Goal: Transaction & Acquisition: Purchase product/service

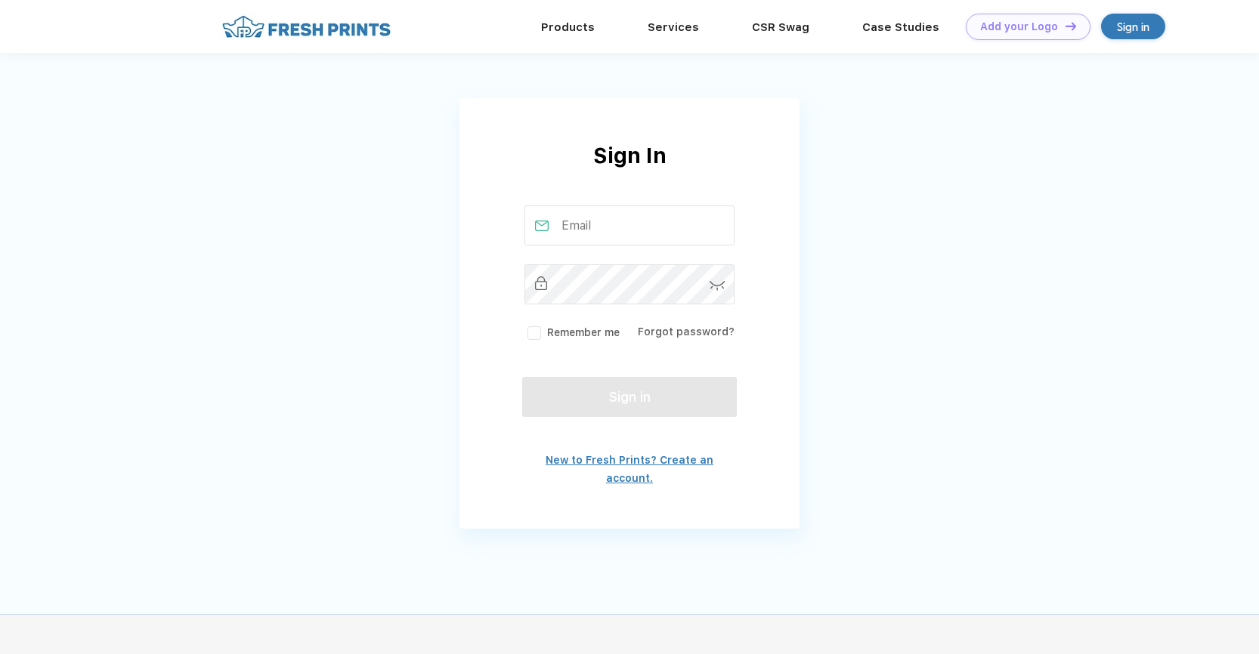
click at [653, 464] on link "New to Fresh Prints? Create an account." at bounding box center [630, 469] width 168 height 30
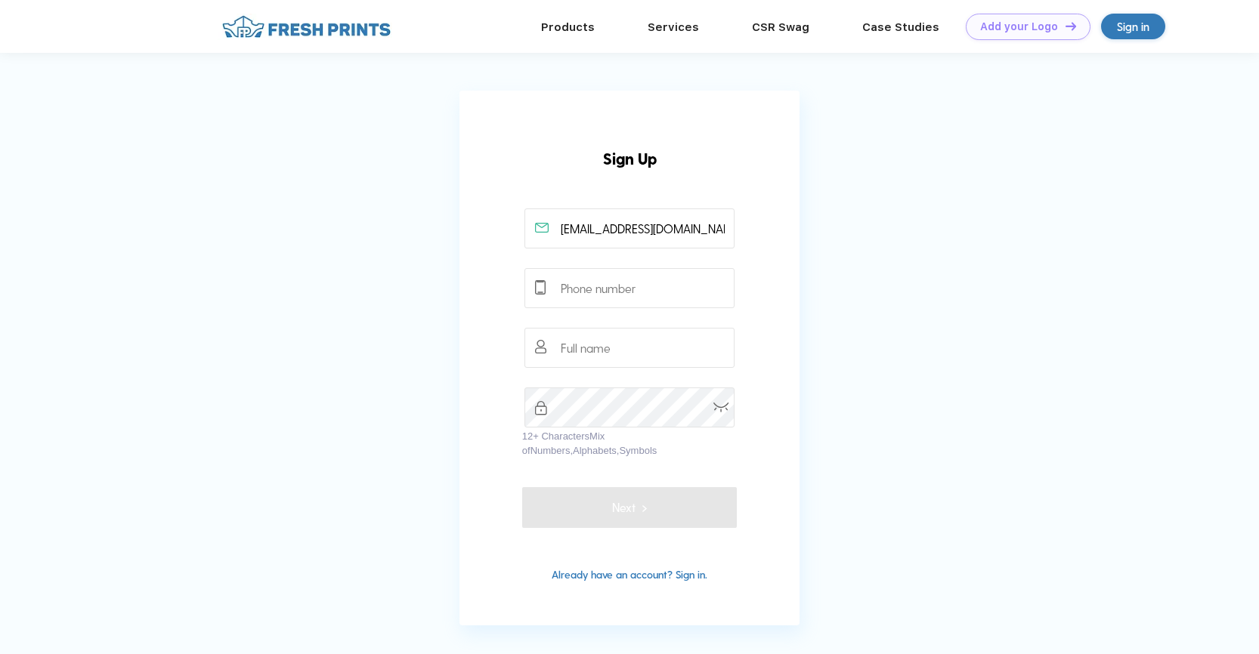
type input "elliott7@mit.edu"
type input "6172588925"
click at [605, 347] on input "text" at bounding box center [629, 348] width 211 height 40
type input "Jessie Klapper Elliott"
click at [522, 428] on div at bounding box center [522, 428] width 0 height 0
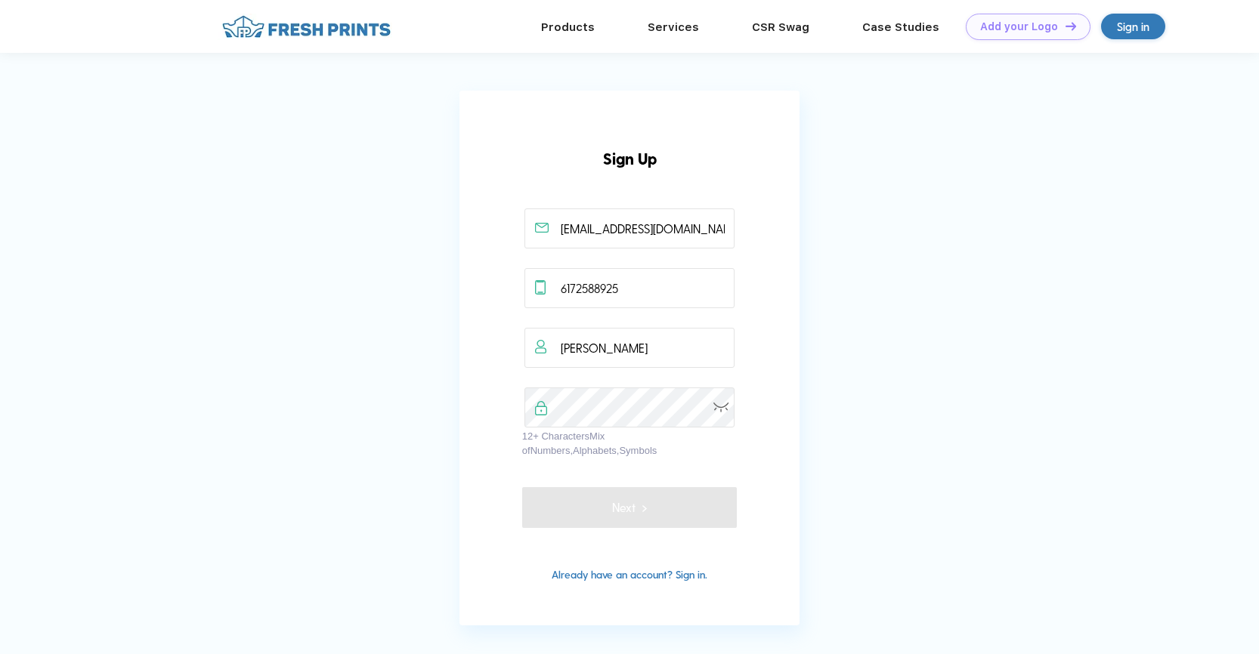
click at [522, 428] on div at bounding box center [522, 428] width 0 height 0
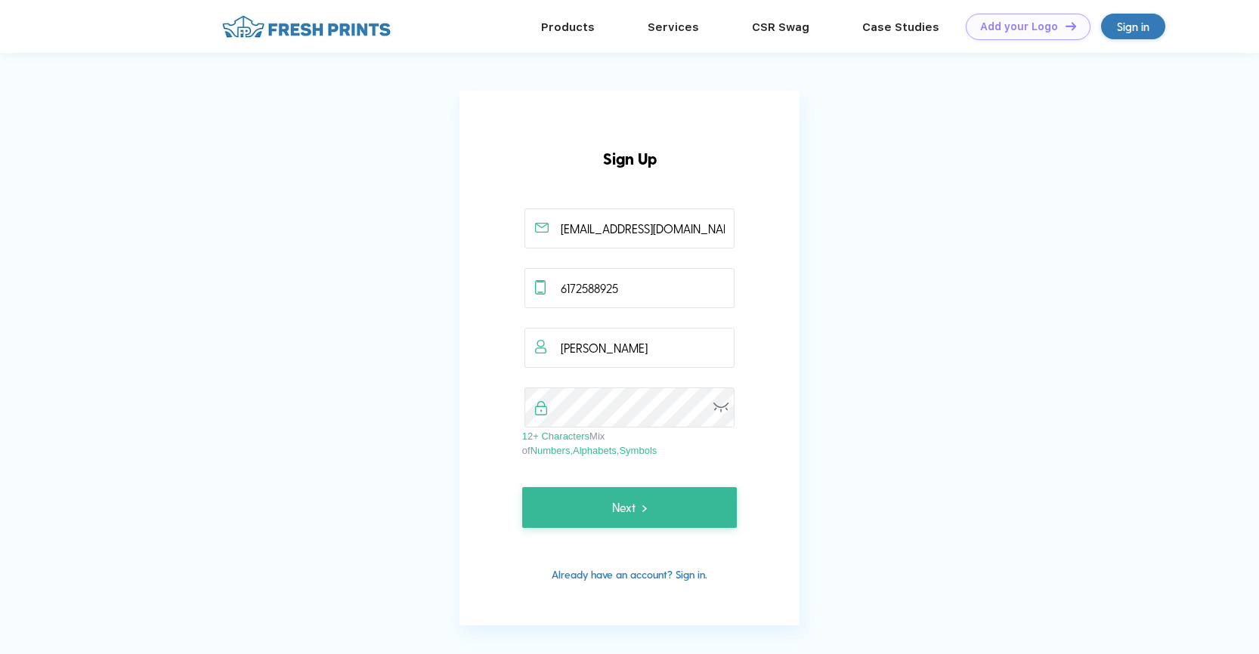
click at [602, 464] on div "Next" at bounding box center [629, 398] width 215 height 260
click at [632, 512] on span "Next" at bounding box center [629, 508] width 34 height 18
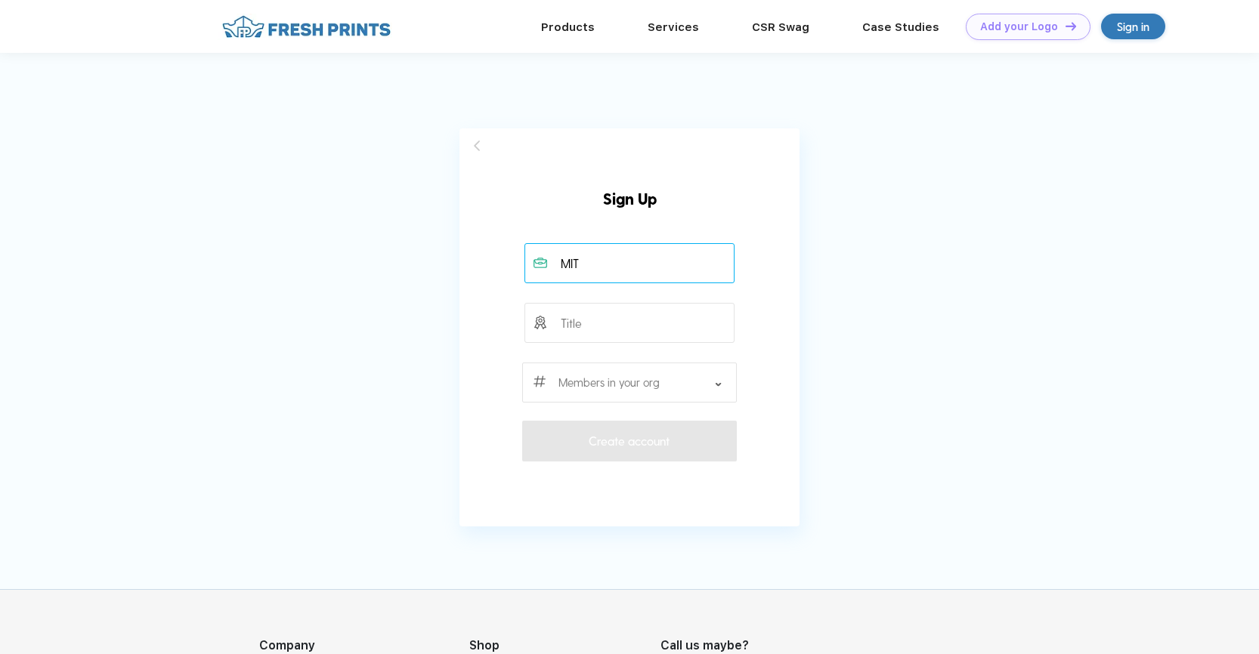
type input "MIT"
click at [589, 320] on input "text" at bounding box center [629, 323] width 211 height 40
type input "Senior Admin Asst"
click at [682, 378] on div at bounding box center [629, 383] width 215 height 40
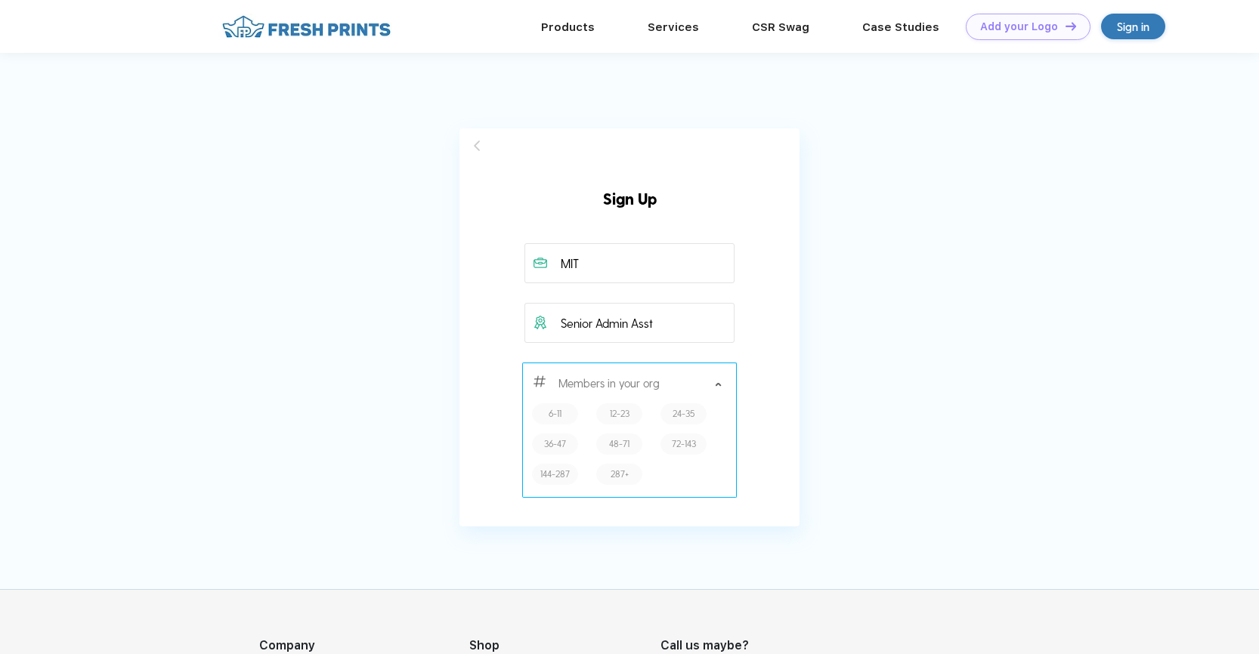
click at [689, 413] on label "24-35" at bounding box center [684, 414] width 22 height 14
type input "24-35"
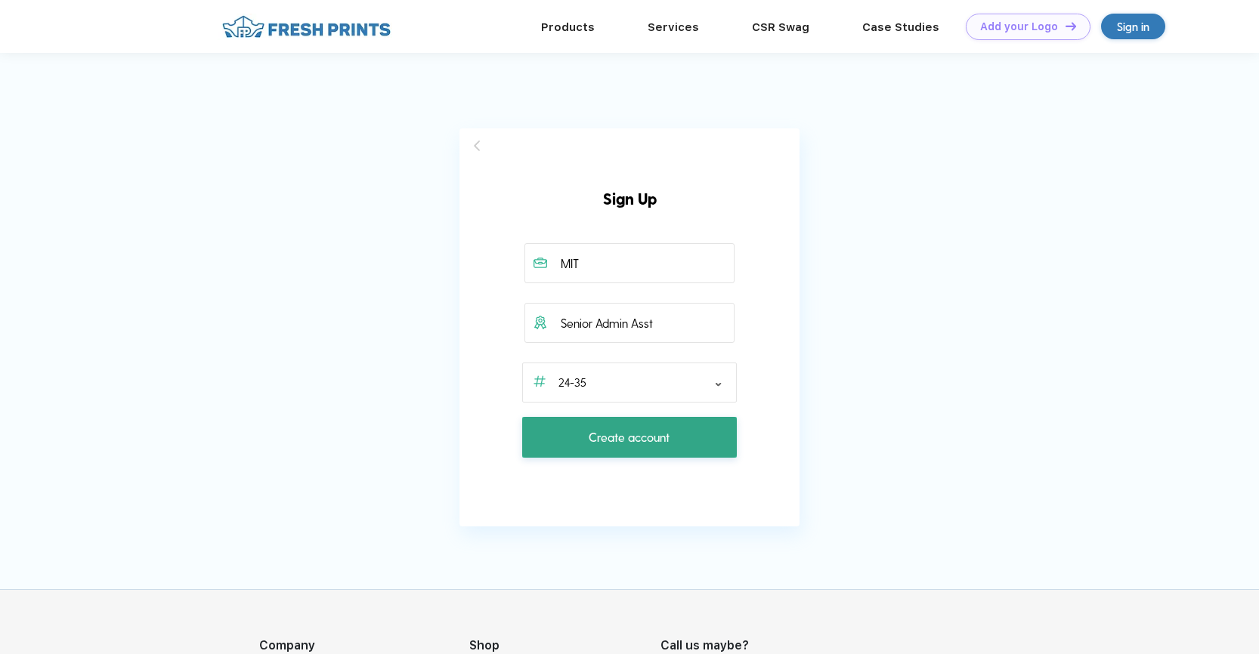
click at [659, 440] on span "Create account" at bounding box center [629, 437] width 81 height 18
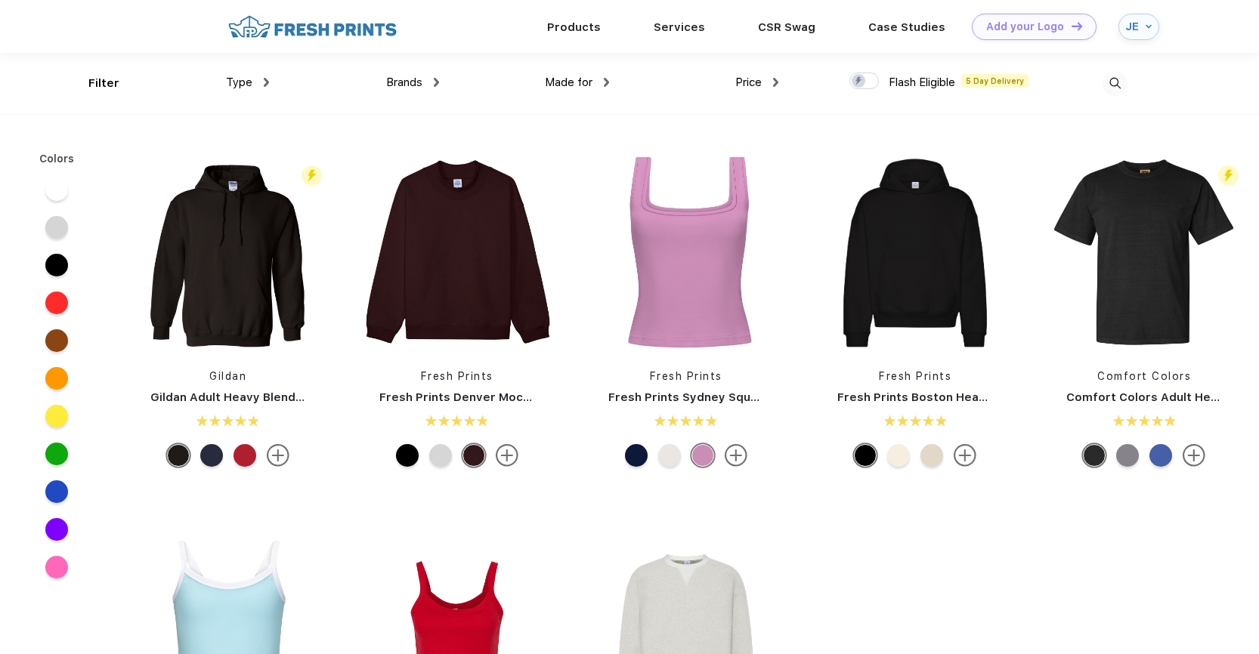
scroll to position [1, 0]
click at [1009, 27] on div "Design Tool" at bounding box center [1023, 26] width 63 height 13
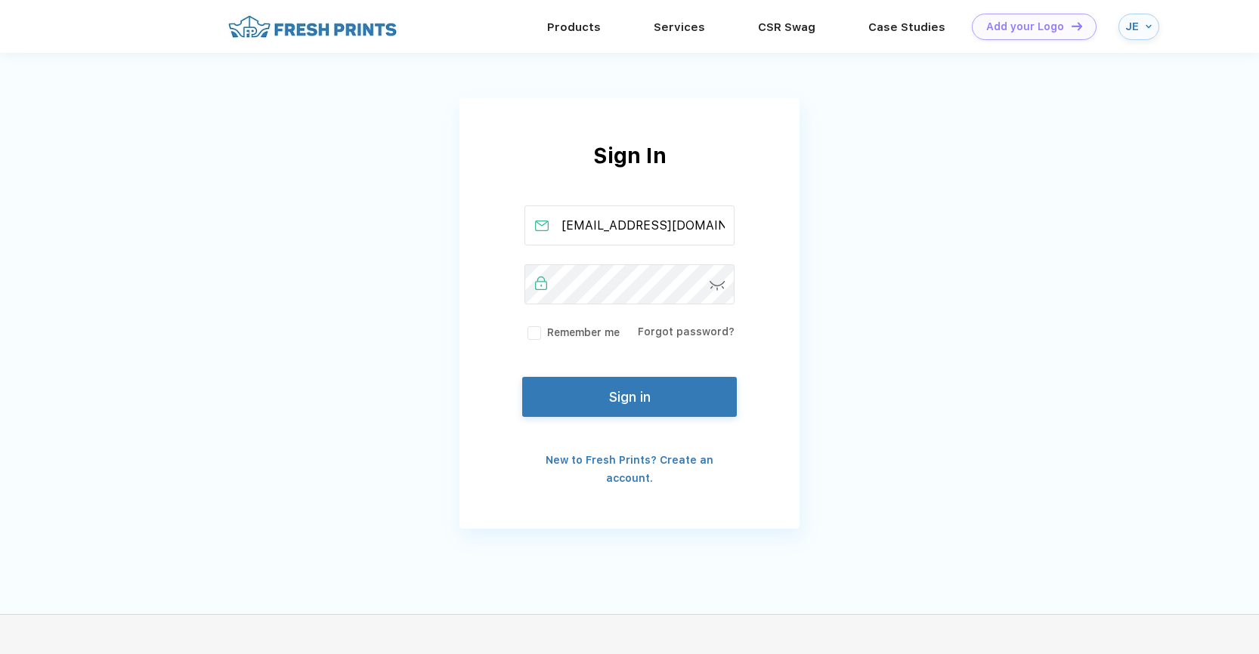
click at [543, 333] on label "Remember me" at bounding box center [571, 333] width 95 height 16
click at [0, 0] on input "Remember me" at bounding box center [0, 0] width 0 height 0
click at [625, 403] on button "Sign in" at bounding box center [629, 394] width 215 height 40
click at [529, 333] on label "Remember me" at bounding box center [571, 333] width 95 height 16
click at [0, 0] on input "Remember me" at bounding box center [0, 0] width 0 height 0
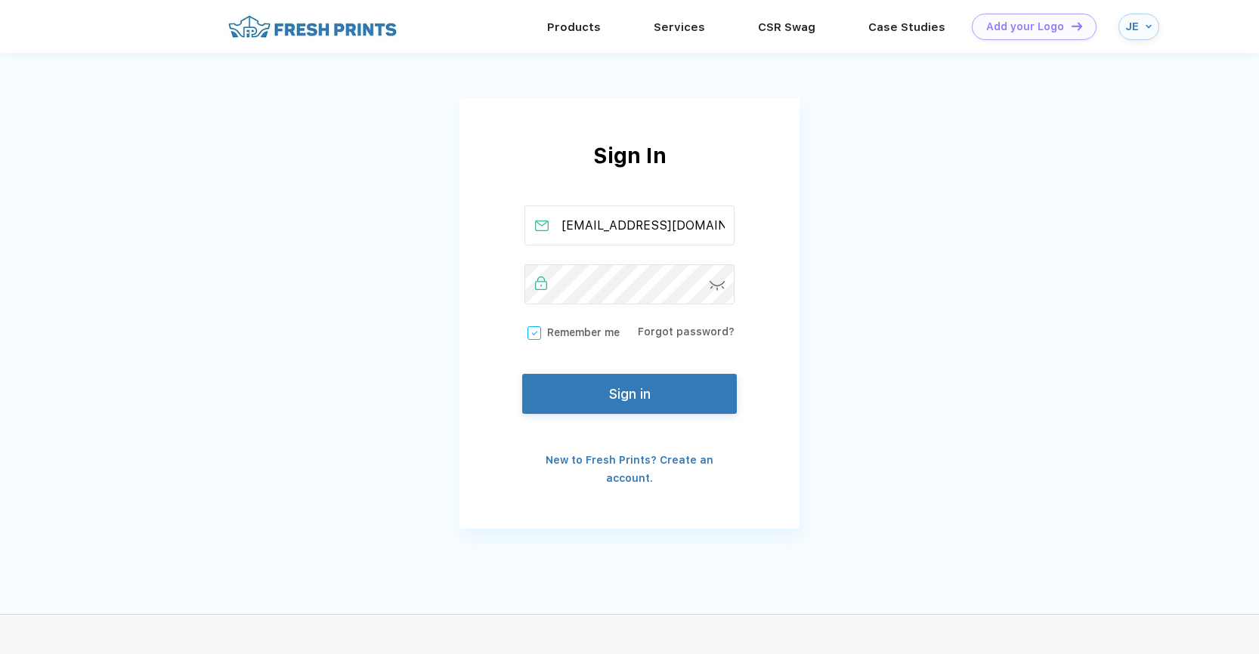
click at [636, 396] on button "Sign in" at bounding box center [629, 394] width 215 height 40
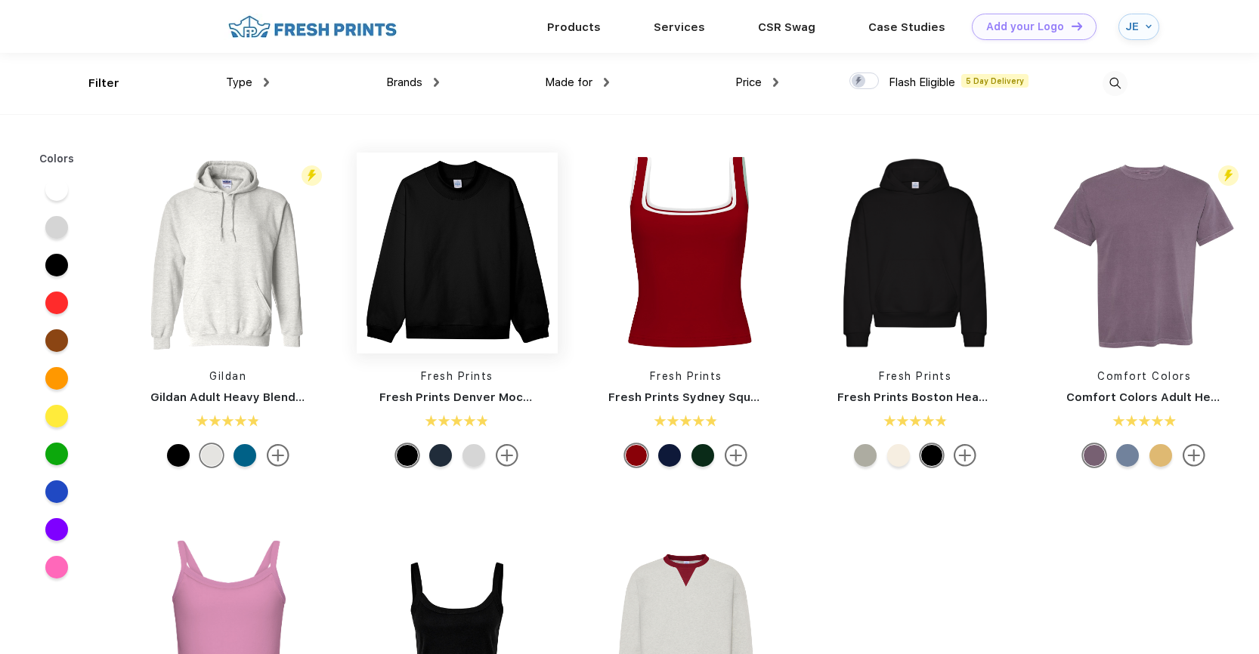
scroll to position [1, 0]
click at [583, 77] on span "Made for" at bounding box center [569, 82] width 48 height 14
click at [604, 82] on img at bounding box center [606, 81] width 5 height 9
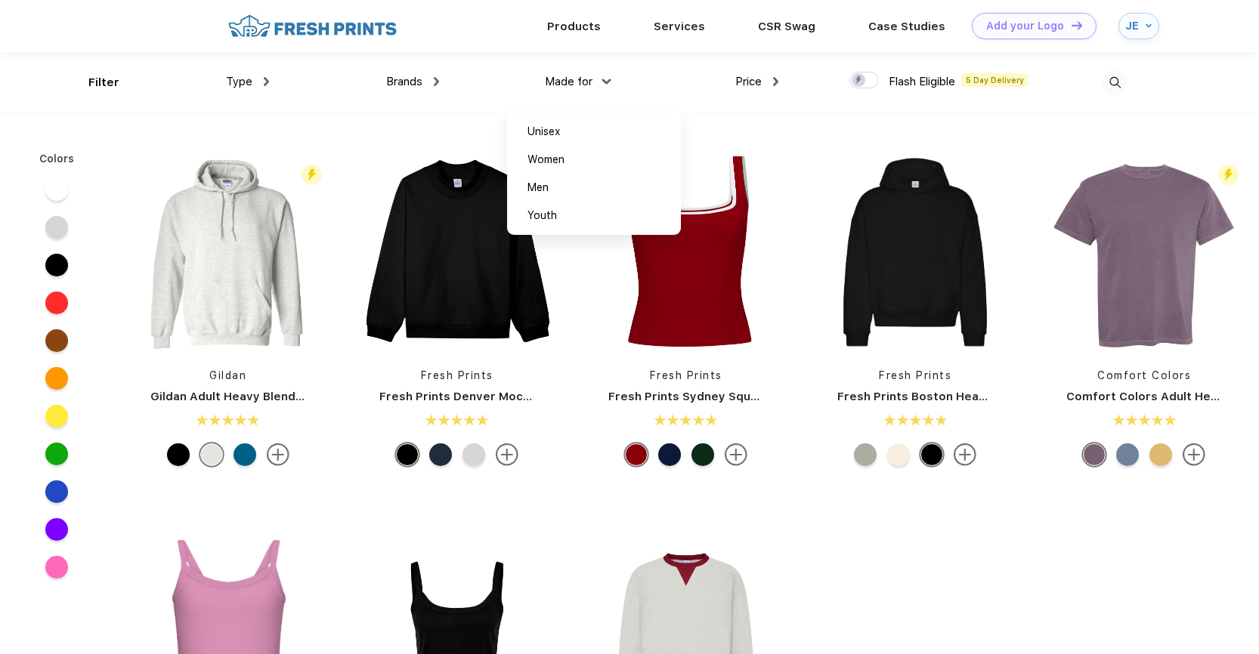
click at [603, 82] on img at bounding box center [606, 81] width 9 height 5
click at [266, 81] on img at bounding box center [266, 81] width 5 height 9
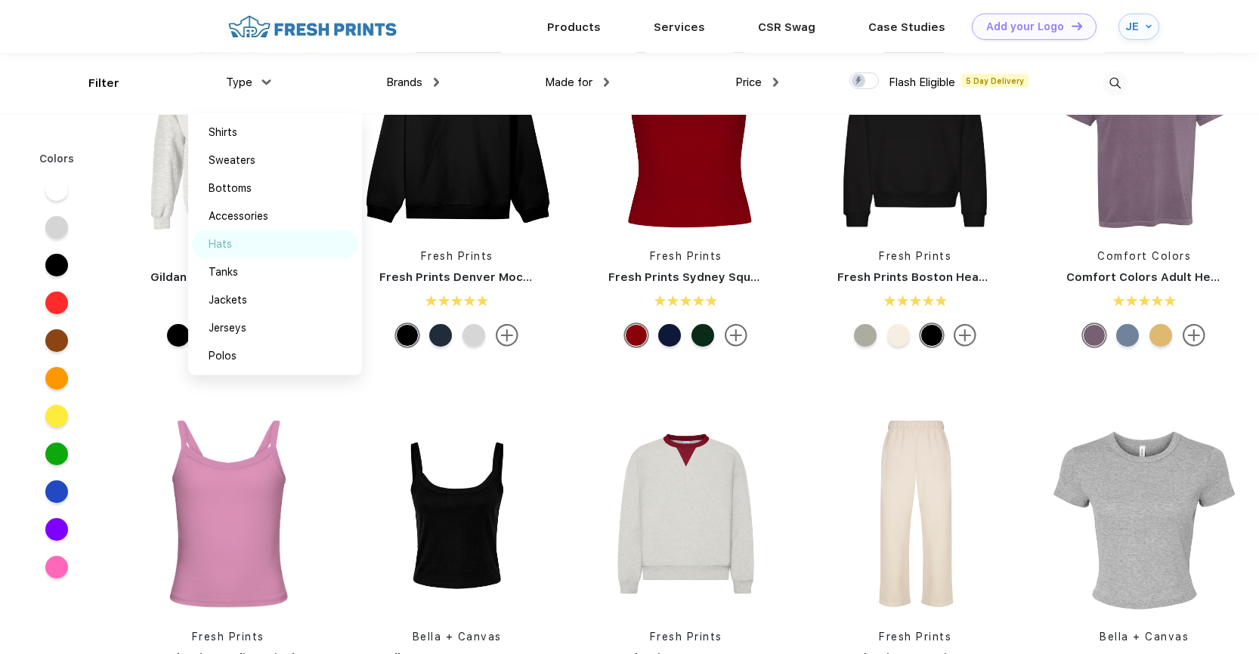
scroll to position [0, 0]
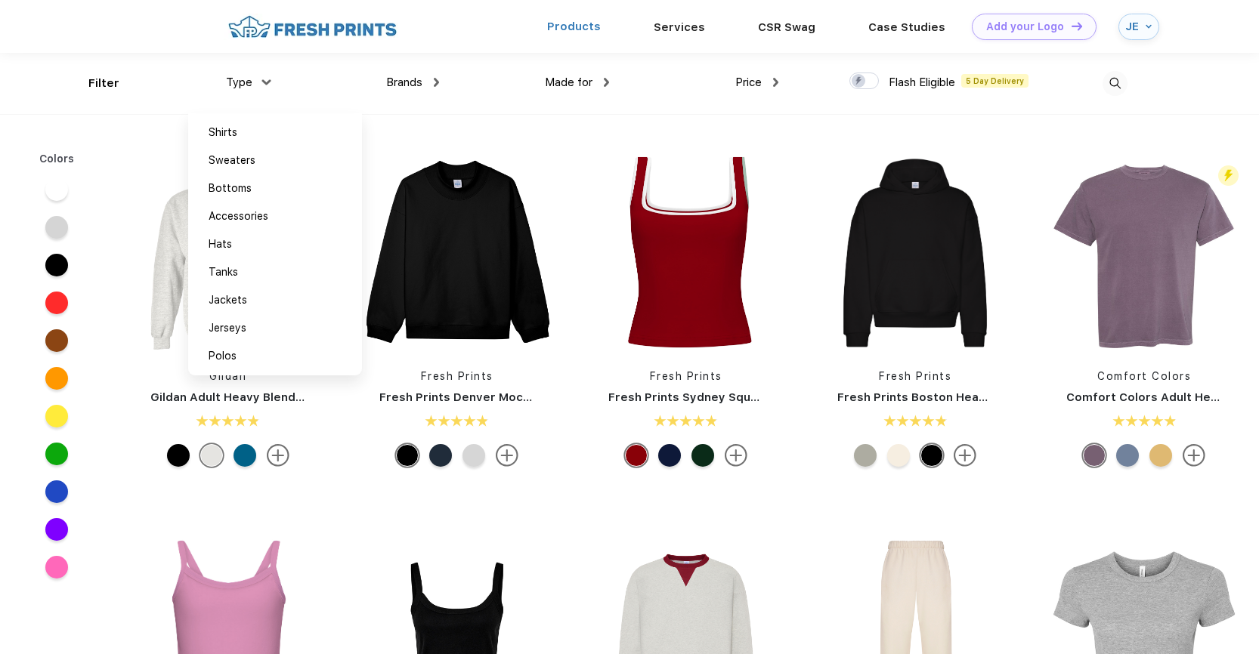
click at [580, 27] on link "Products" at bounding box center [574, 27] width 54 height 14
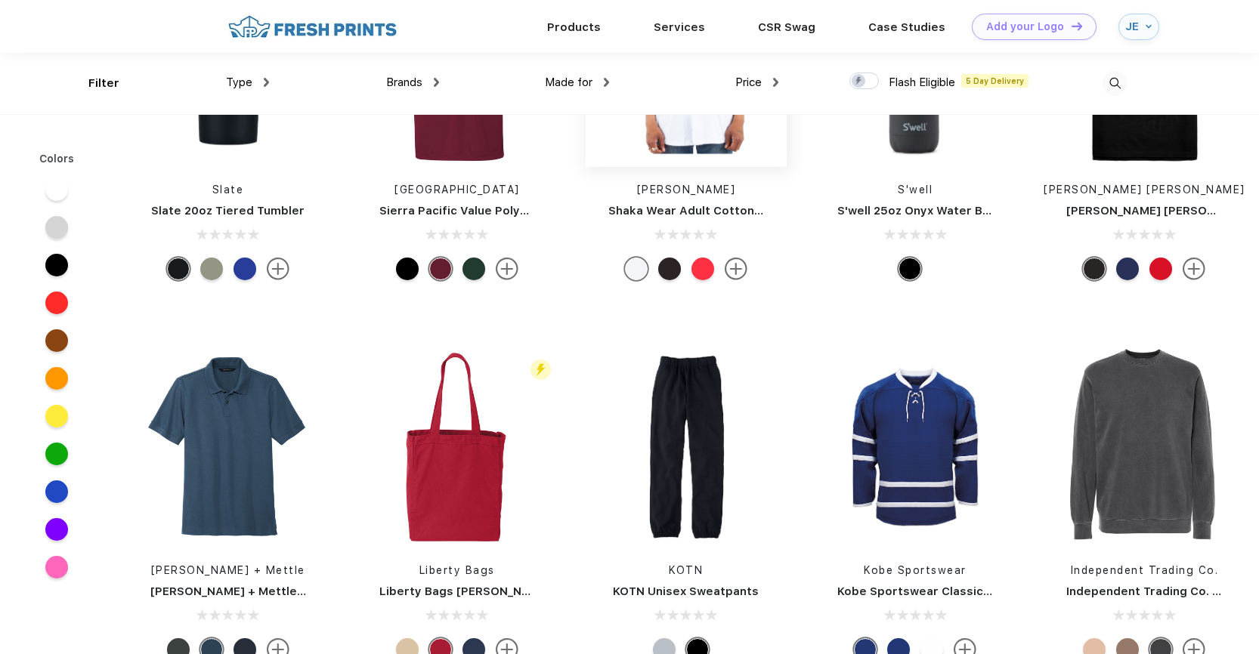
scroll to position [9783, 0]
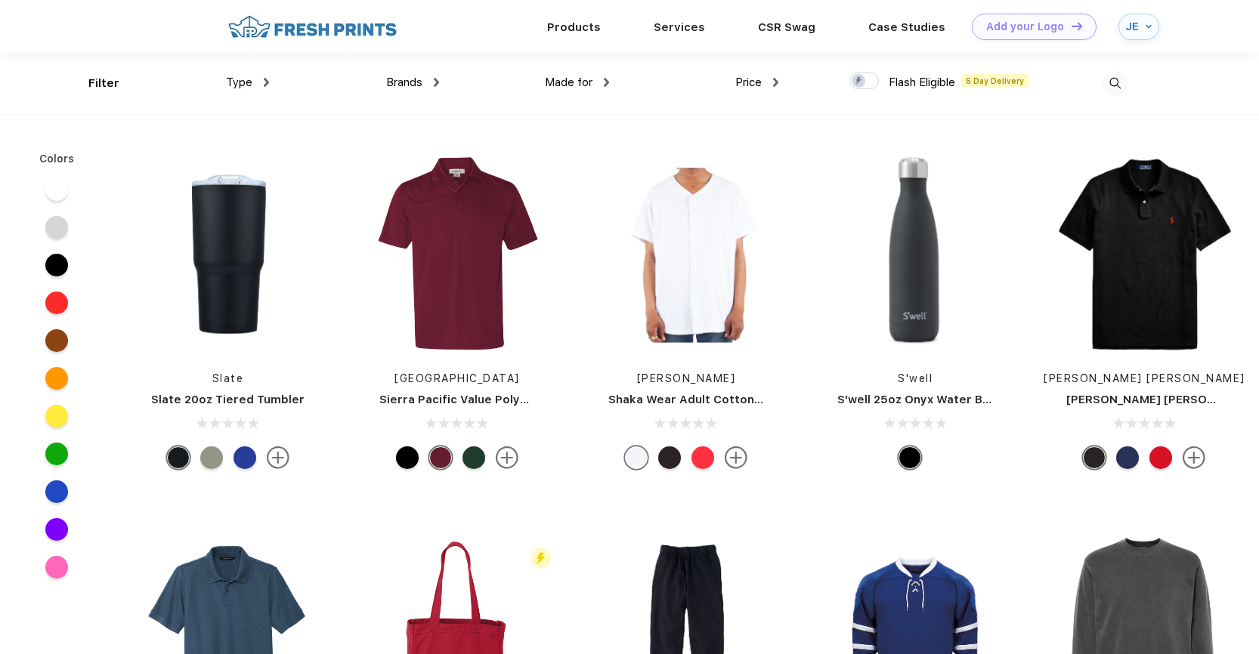
click at [262, 87] on div "Type" at bounding box center [247, 82] width 43 height 17
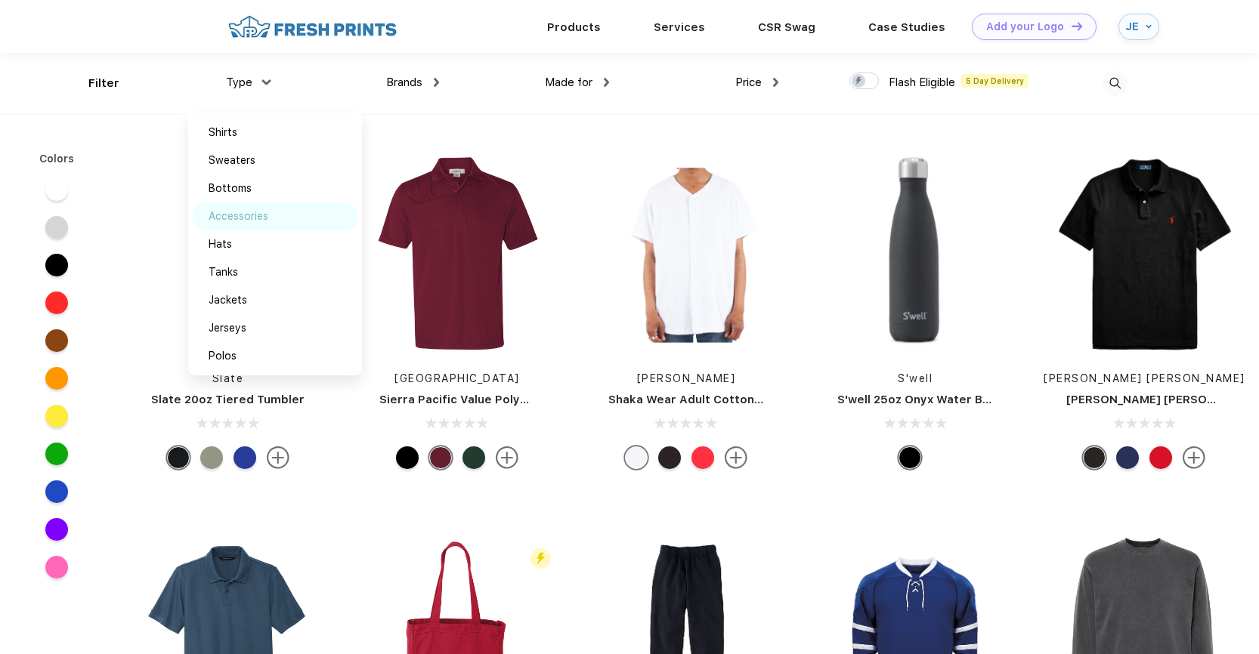
click at [258, 218] on div "Accessories" at bounding box center [239, 217] width 60 height 16
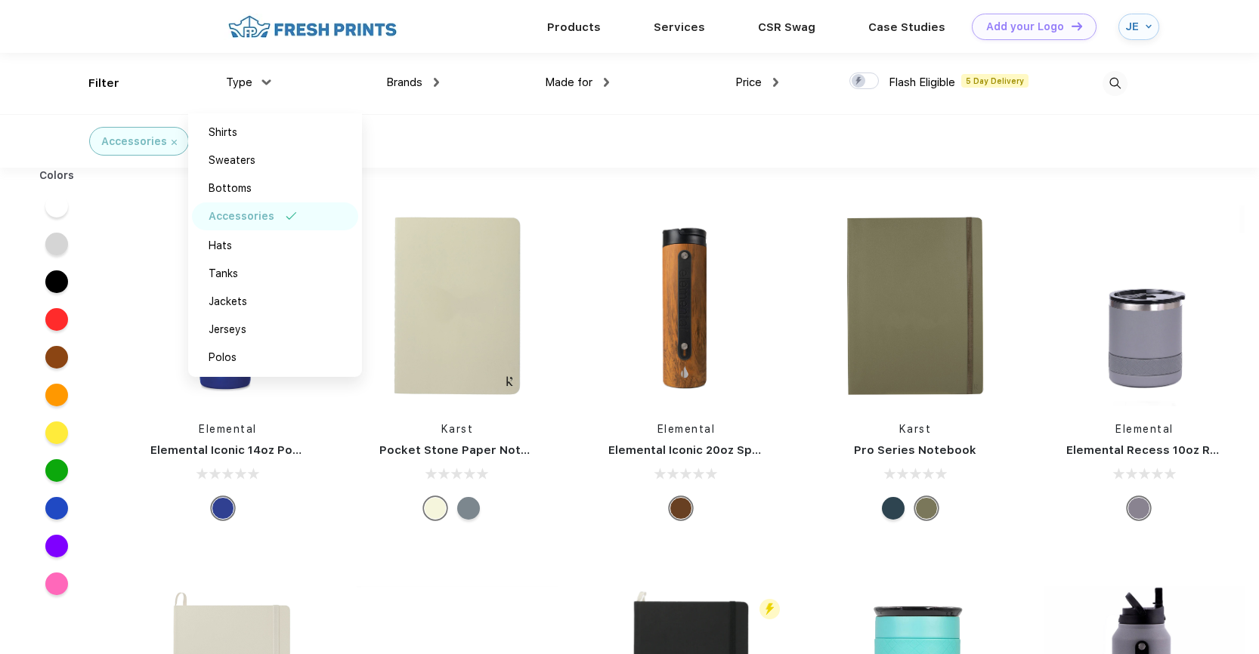
click at [129, 477] on div at bounding box center [228, 475] width 224 height 18
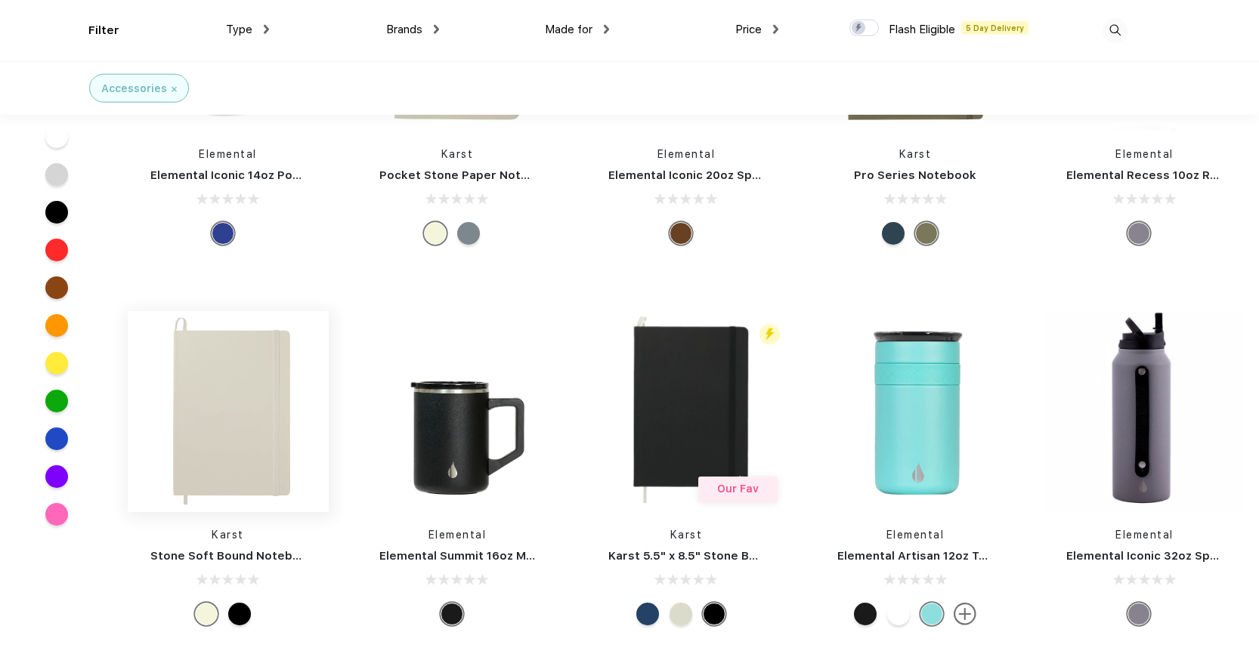
scroll to position [266, 0]
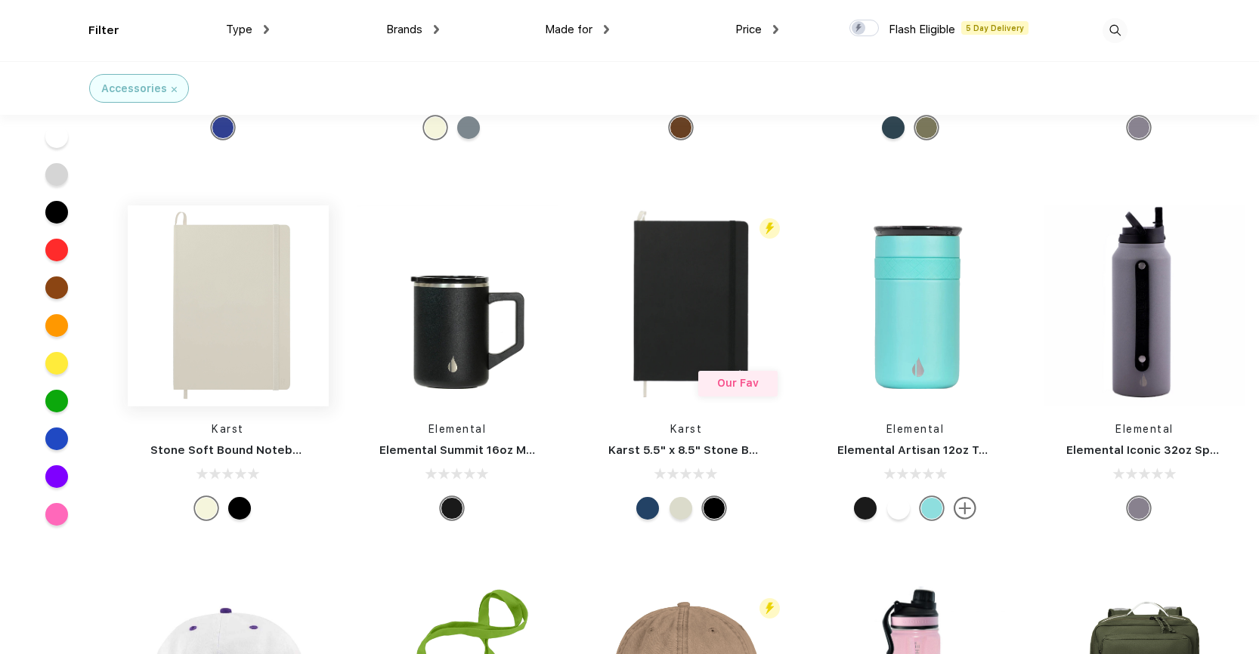
click at [204, 303] on img at bounding box center [228, 306] width 201 height 201
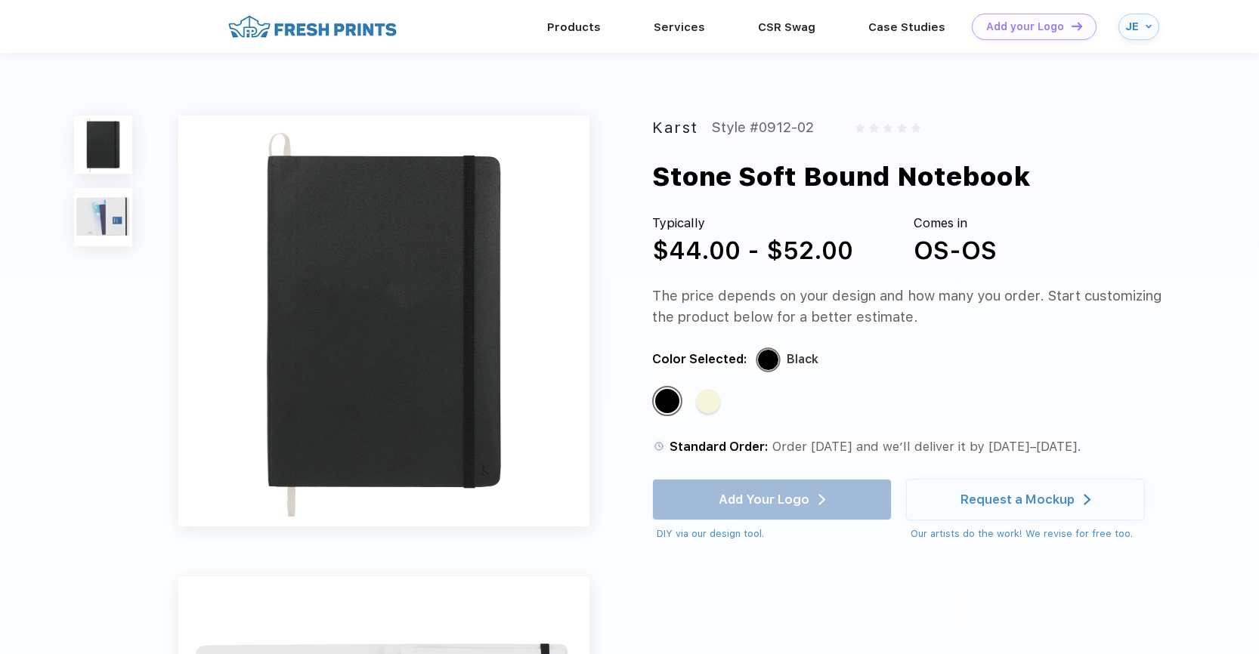
scroll to position [266, 0]
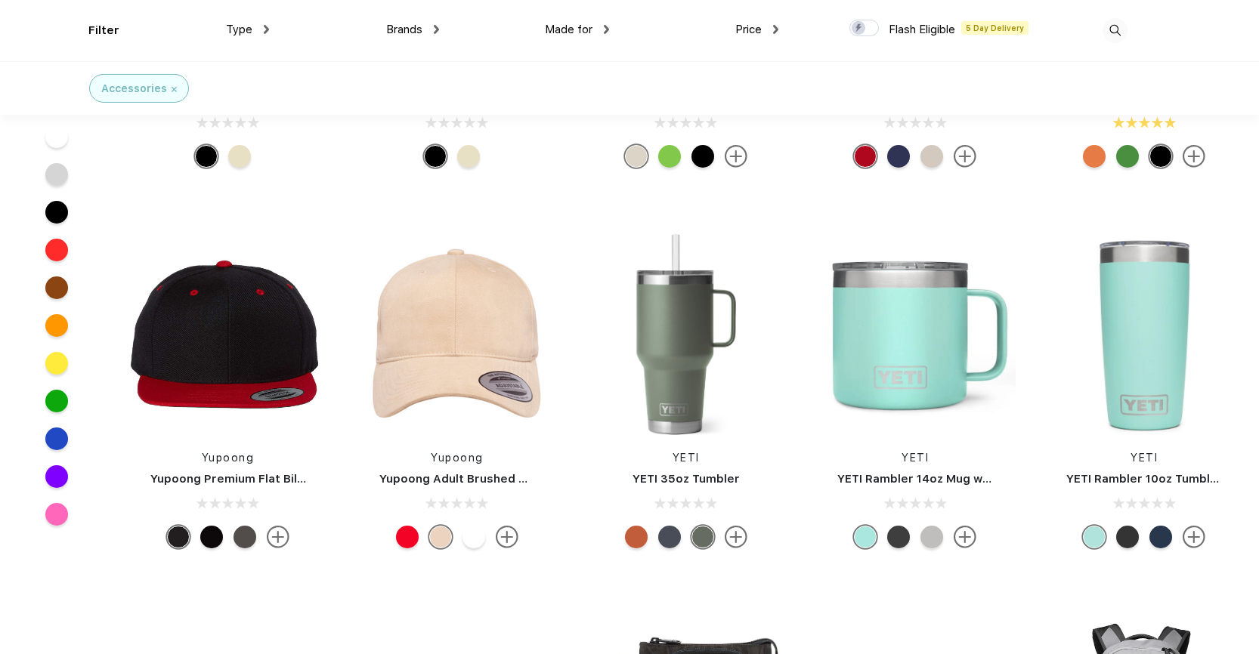
scroll to position [4426, 0]
